Goal: Task Accomplishment & Management: Use online tool/utility

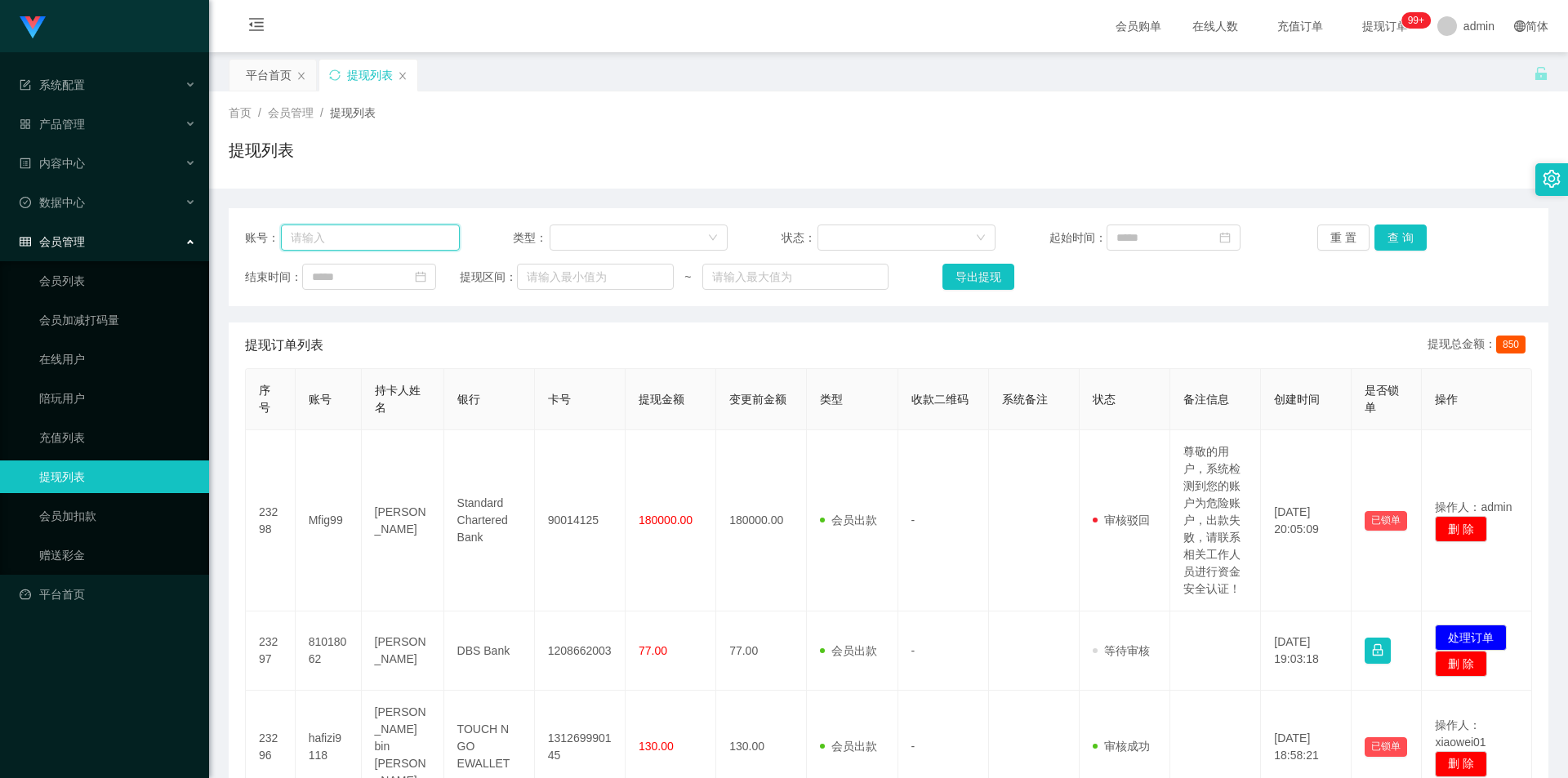
click at [335, 240] on input "text" at bounding box center [370, 237] width 178 height 26
type input "HYT"
click at [1401, 238] on button "查 询" at bounding box center [1401, 237] width 53 height 26
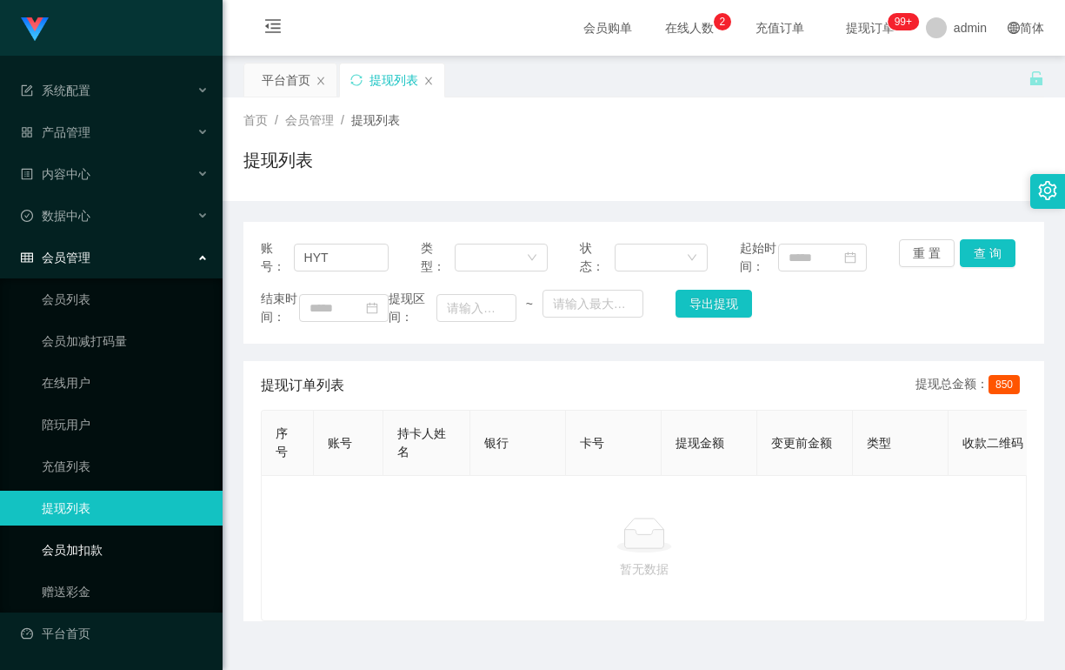
click at [83, 549] on link "会员加扣款" at bounding box center [125, 549] width 167 height 35
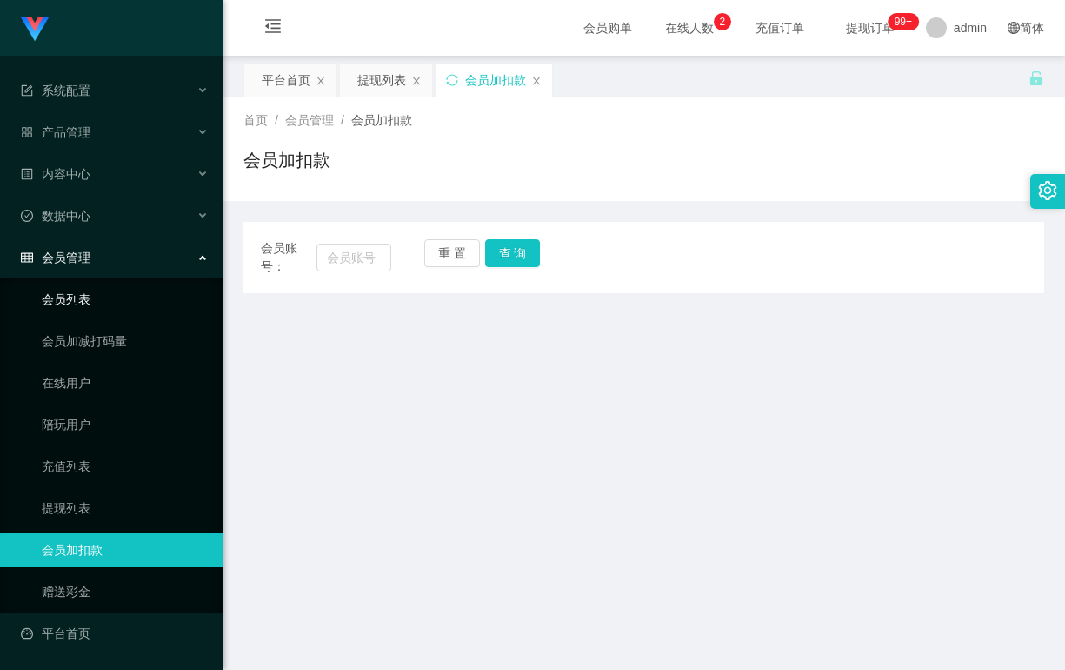
click at [79, 302] on link "会员列表" at bounding box center [125, 299] width 167 height 35
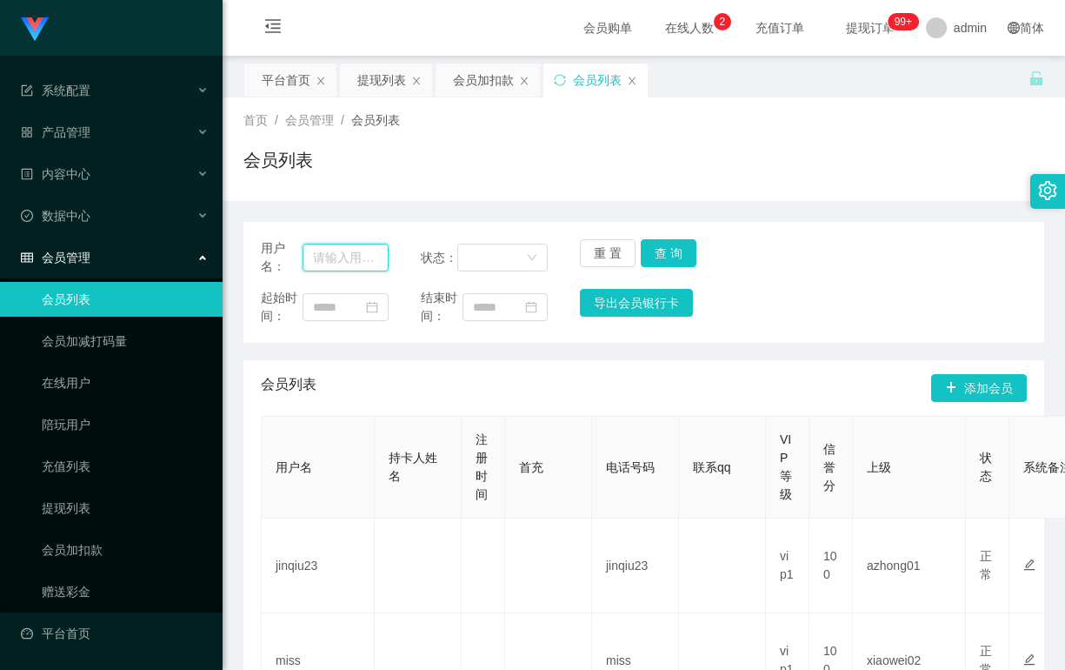
click at [349, 255] on input "text" at bounding box center [345, 258] width 85 height 28
type input "HYT"
click at [667, 245] on button "查 询" at bounding box center [669, 253] width 56 height 28
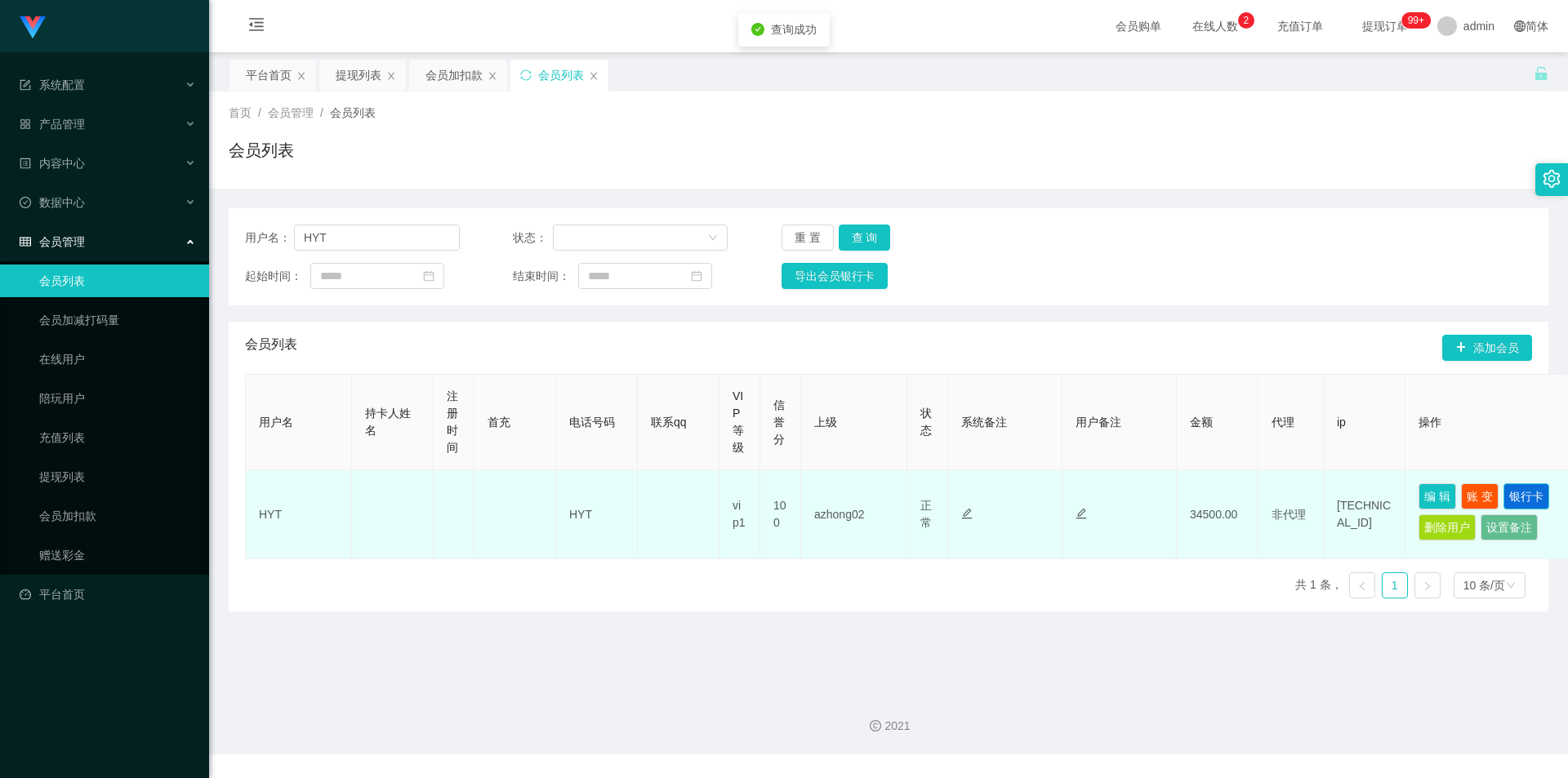
click at [1523, 492] on button "银行卡" at bounding box center [1526, 496] width 46 height 26
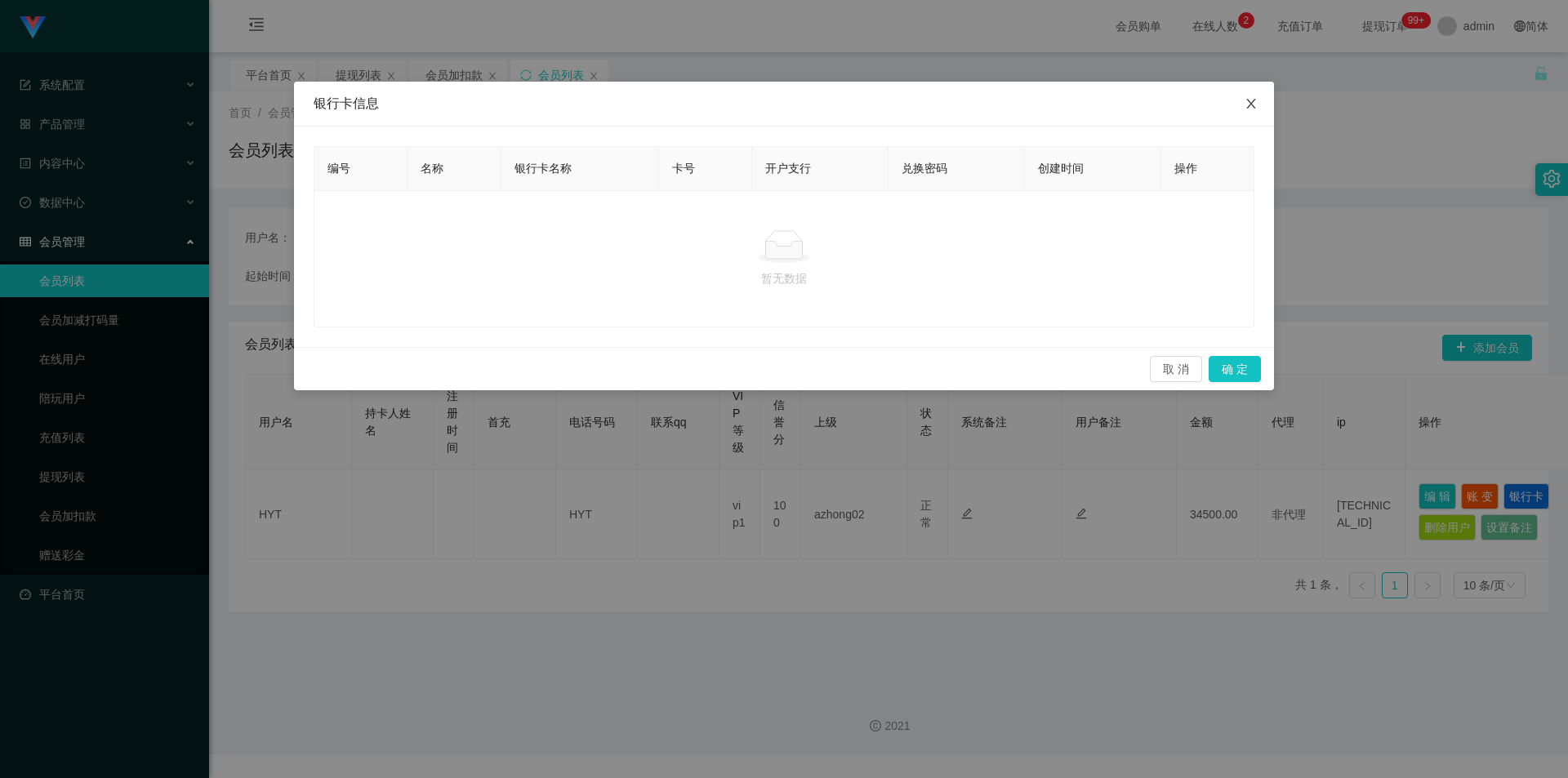
click at [1253, 99] on icon "图标: close" at bounding box center [1251, 103] width 13 height 13
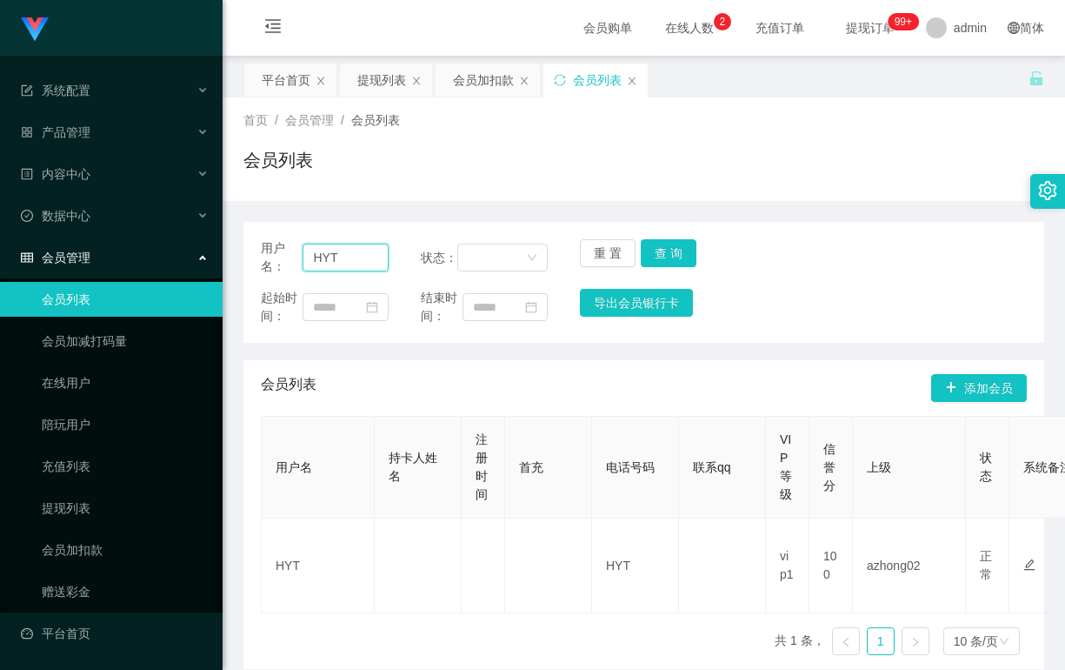
click at [326, 259] on input "HYT" at bounding box center [345, 258] width 85 height 28
click at [384, 80] on div "提现列表" at bounding box center [381, 79] width 49 height 33
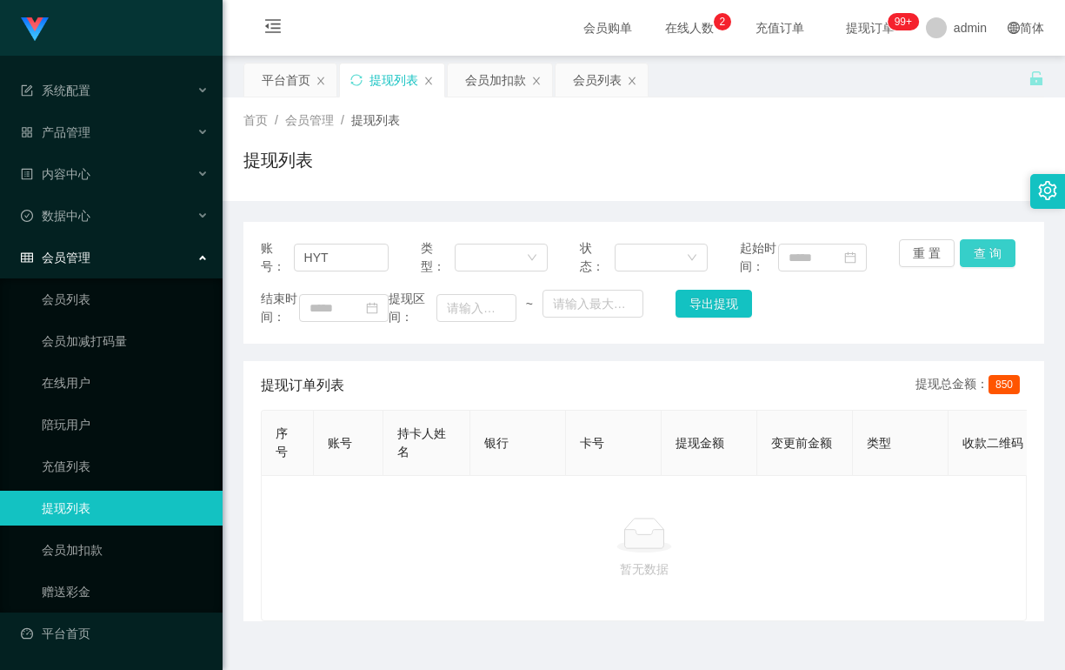
click at [978, 251] on button "查 询" at bounding box center [988, 253] width 56 height 28
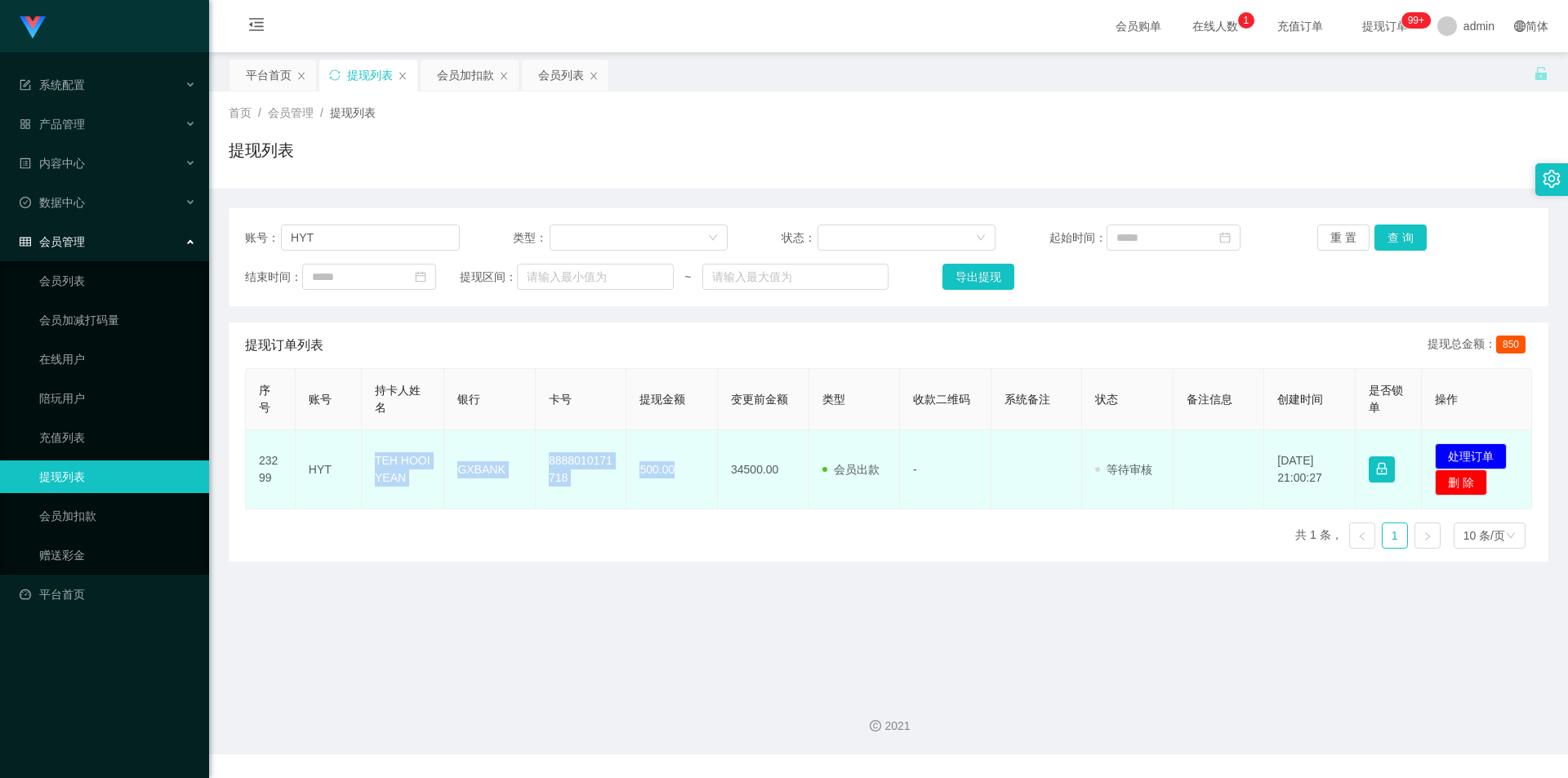
copy tr "TEH HOOI YEAN GXBANK 8888010171718 500.00"
drag, startPoint x: 366, startPoint y: 455, endPoint x: 669, endPoint y: 483, distance: 304.3
click at [669, 483] on tr "23299 HYT TEH HOOI YEAN GXBANK 8888010171718 500.00 34500.00 会员出款 人工取款 - 审核驳回 审…" at bounding box center [889, 469] width 1286 height 79
click at [1458, 452] on button "处理订单" at bounding box center [1470, 456] width 72 height 26
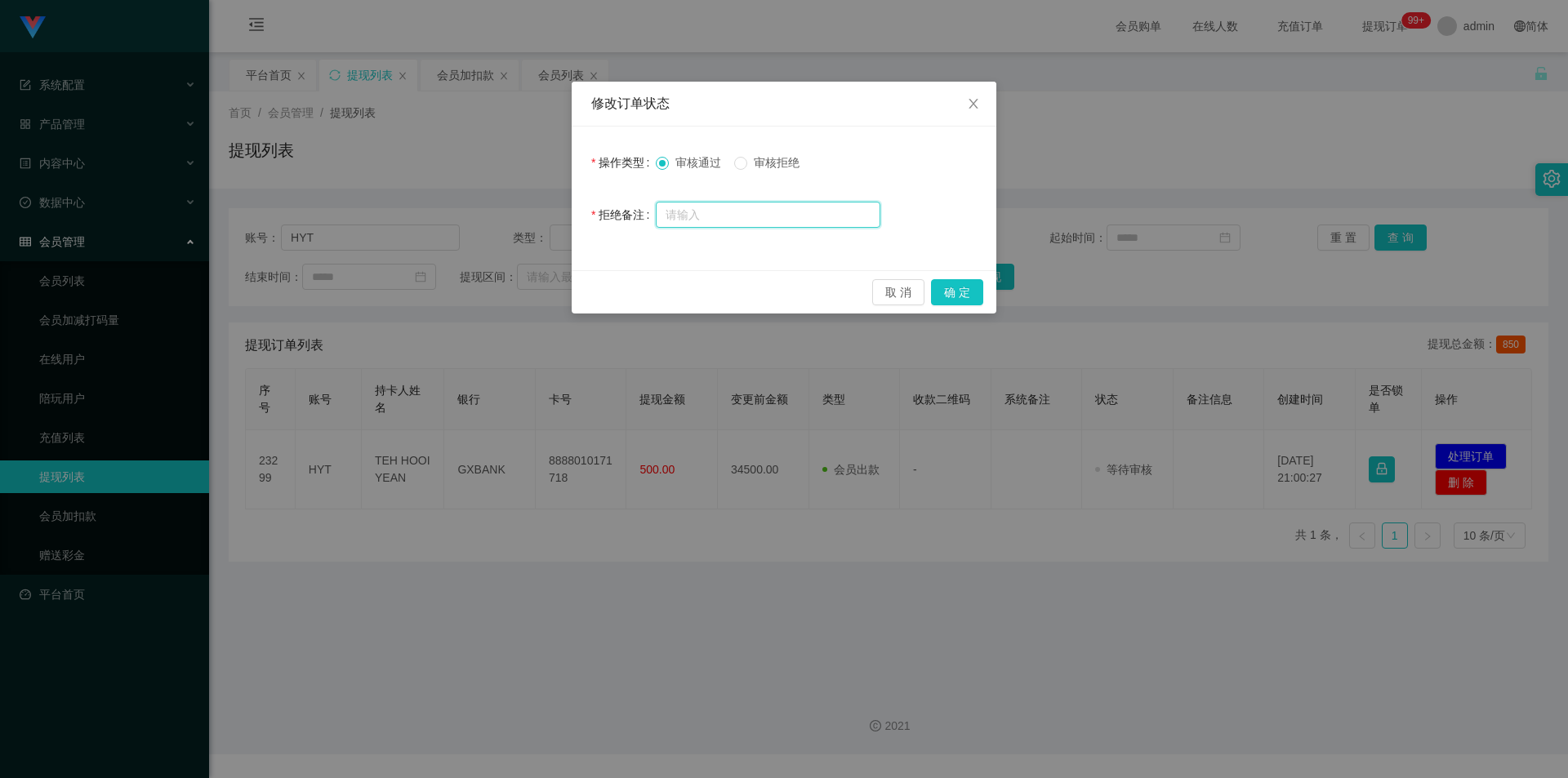
click at [724, 213] on input "text" at bounding box center [767, 215] width 224 height 26
click at [957, 291] on button "确 定" at bounding box center [957, 292] width 53 height 26
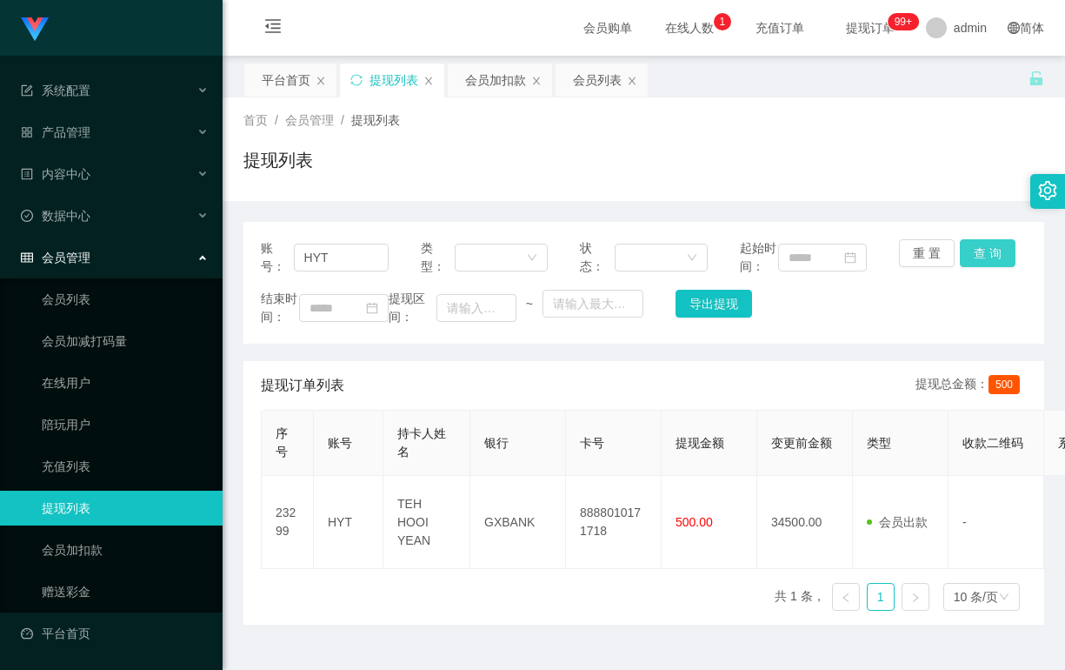
click at [978, 248] on button "查 询" at bounding box center [988, 253] width 56 height 28
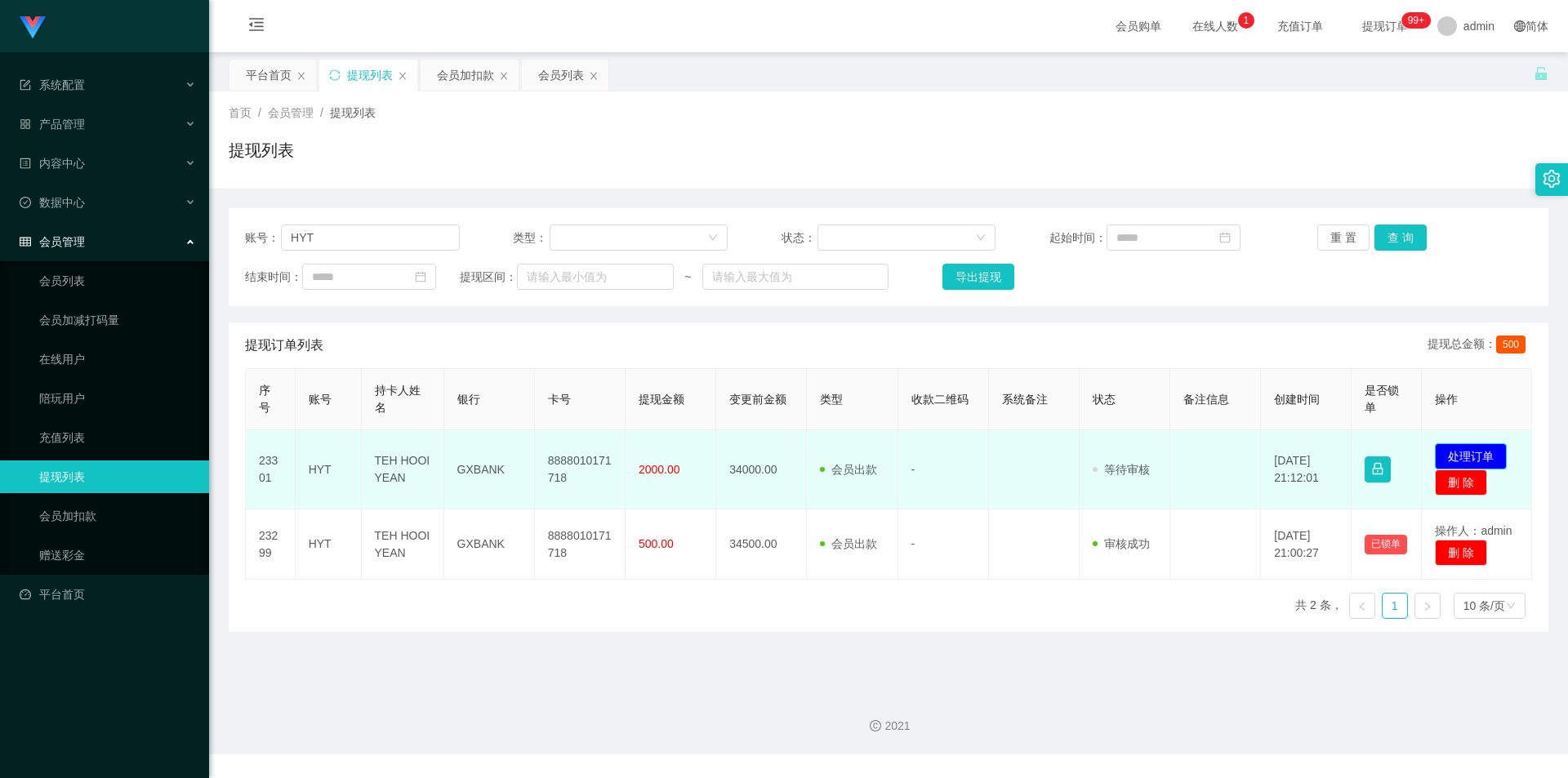
click at [1463, 453] on button "处理订单" at bounding box center [1470, 456] width 72 height 26
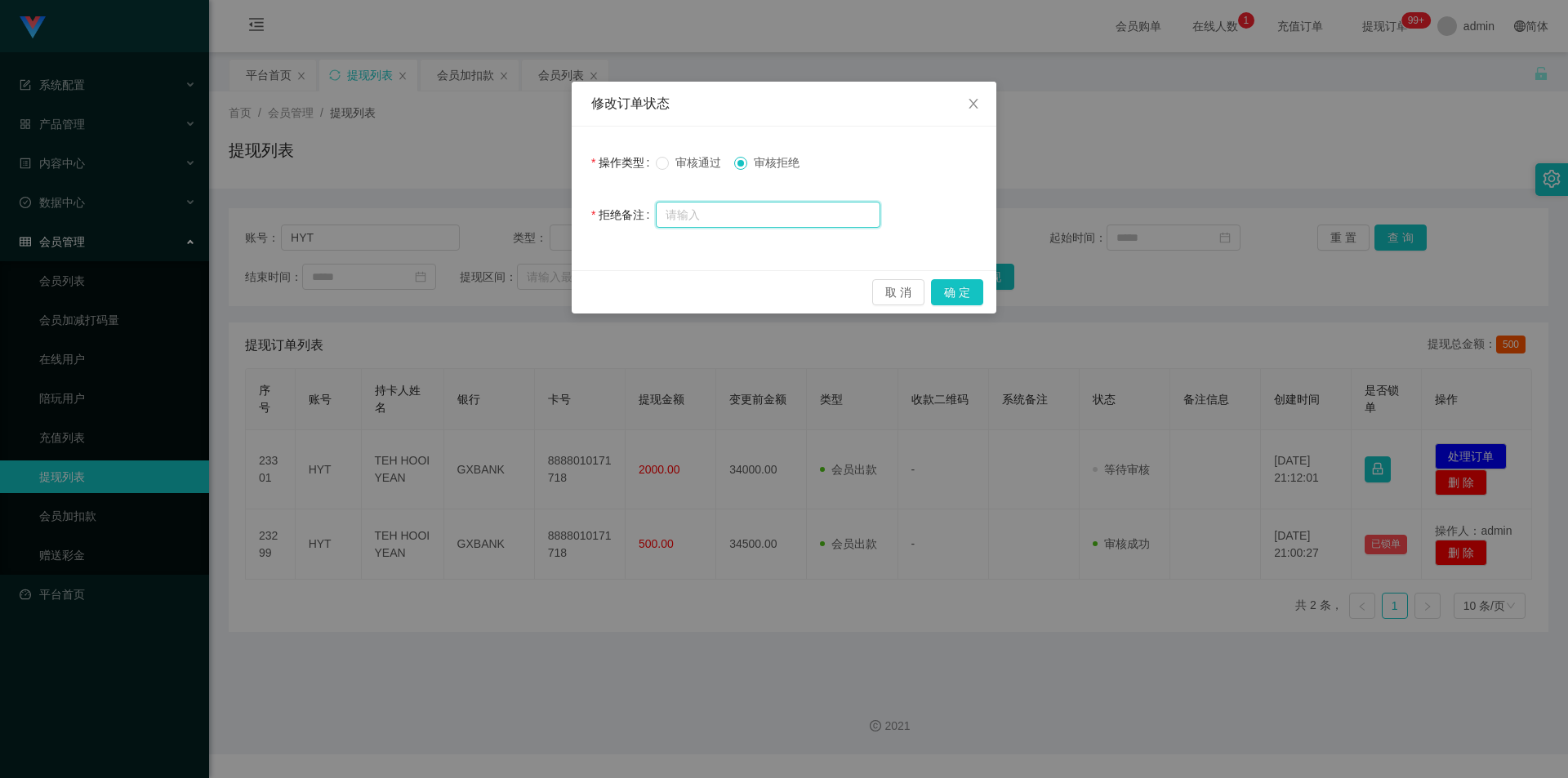
click at [745, 218] on input "text" at bounding box center [767, 215] width 224 height 26
click at [895, 288] on button "取 消" at bounding box center [899, 292] width 53 height 26
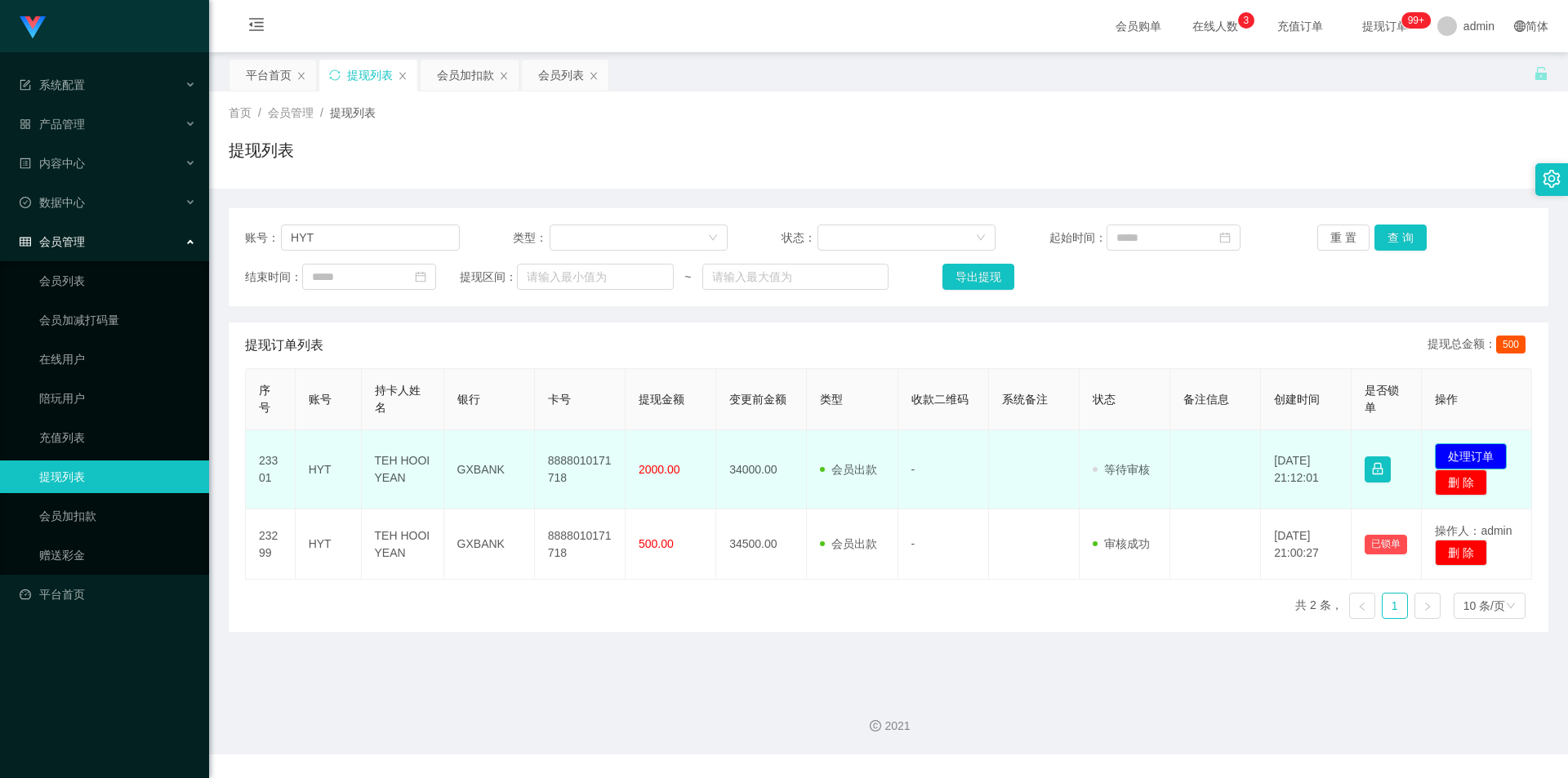
click at [1456, 454] on button "处理订单" at bounding box center [1470, 456] width 72 height 26
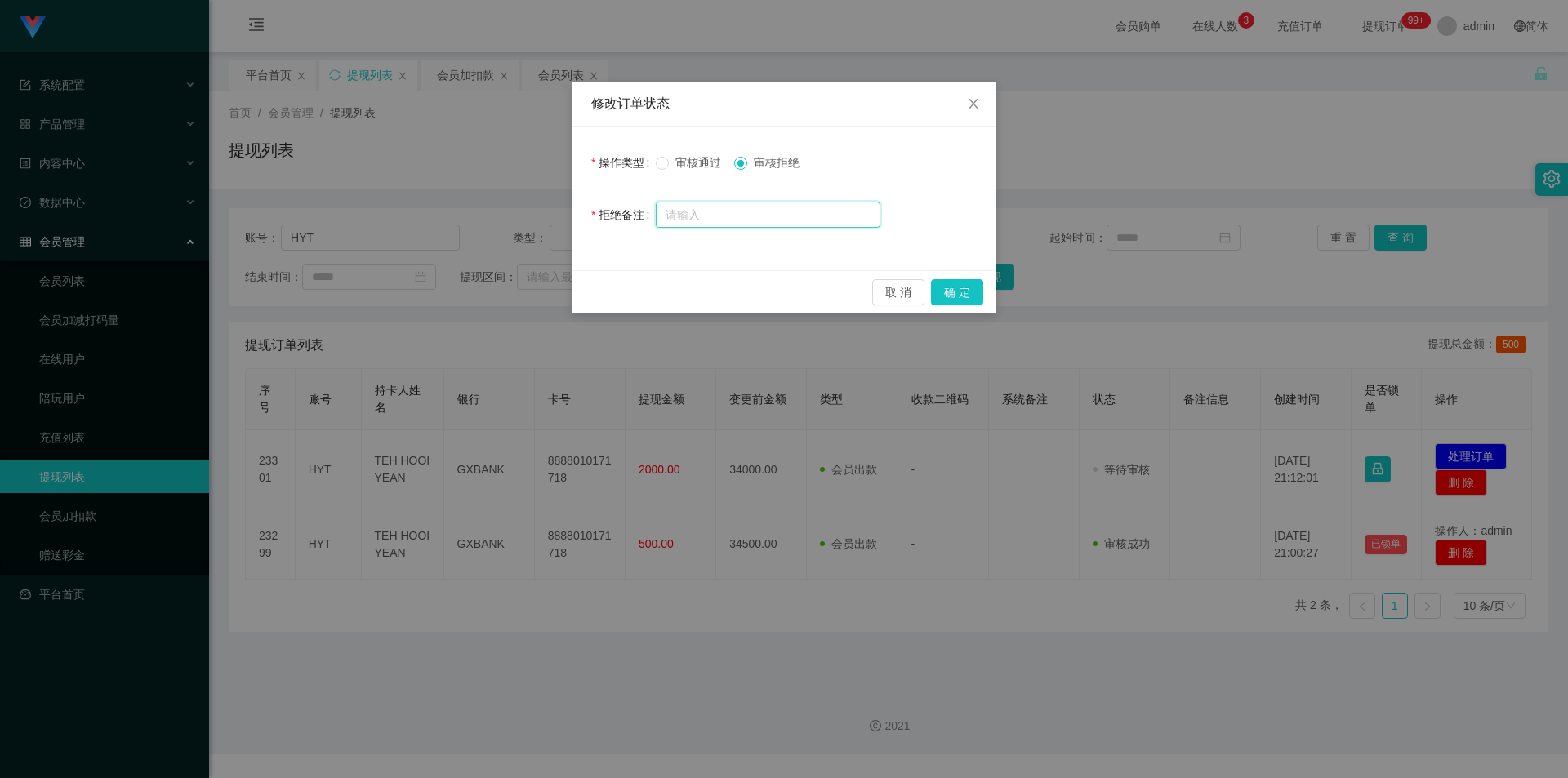
click at [730, 217] on input "text" at bounding box center [767, 215] width 224 height 26
paste input "您的提款未按规定顺序提交。根据监管要求，必须立即对冲。请在收到此通知后的24小时内完成指定的对冲操作，以免账户被冻结。对冲金额为您账户余额的70%（RM224…"
type input "您的提款未按规定顺序提交。根据监管要求，必须立即对冲。请在收到此通知后的24小时内完成指定的对冲操作，以免账户被冻结。对冲金额为您账户余额的70%（RM224…"
click at [958, 294] on button "确 定" at bounding box center [957, 292] width 53 height 26
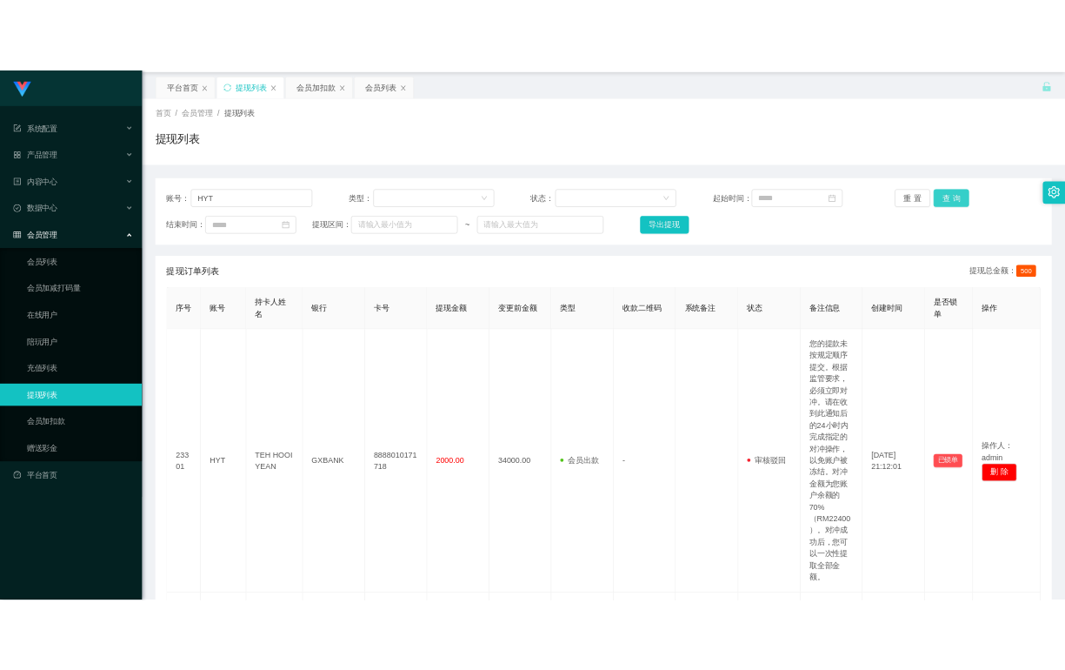
scroll to position [0, 0]
